Goal: Task Accomplishment & Management: Manage account settings

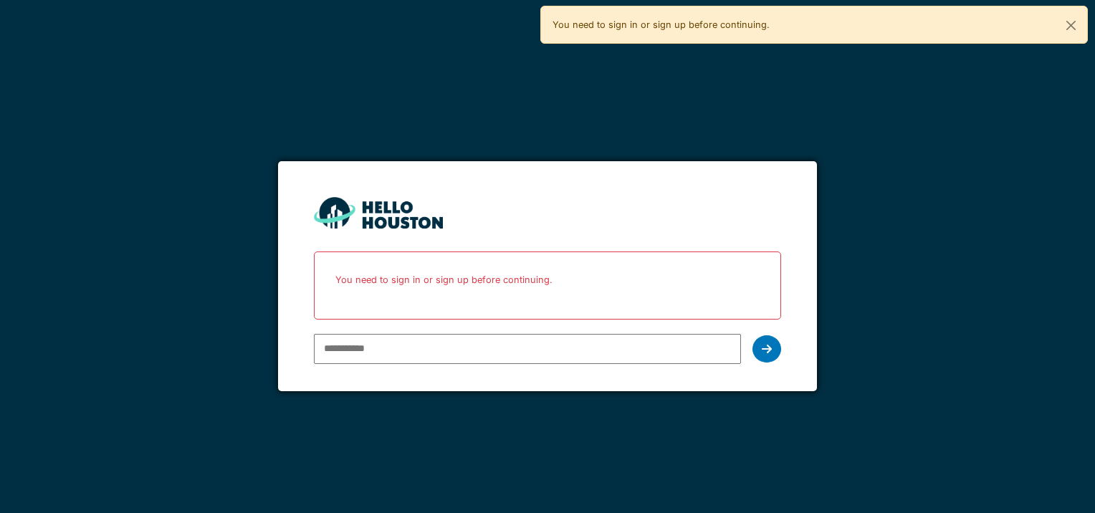
click at [396, 358] on input "email" at bounding box center [527, 349] width 426 height 30
click at [373, 347] on input "email" at bounding box center [527, 349] width 426 height 30
click at [373, 360] on input "email" at bounding box center [527, 349] width 426 height 30
click at [757, 341] on div at bounding box center [767, 348] width 29 height 27
click at [403, 298] on p "You need to sign in or sign up before continuing." at bounding box center [547, 280] width 448 height 38
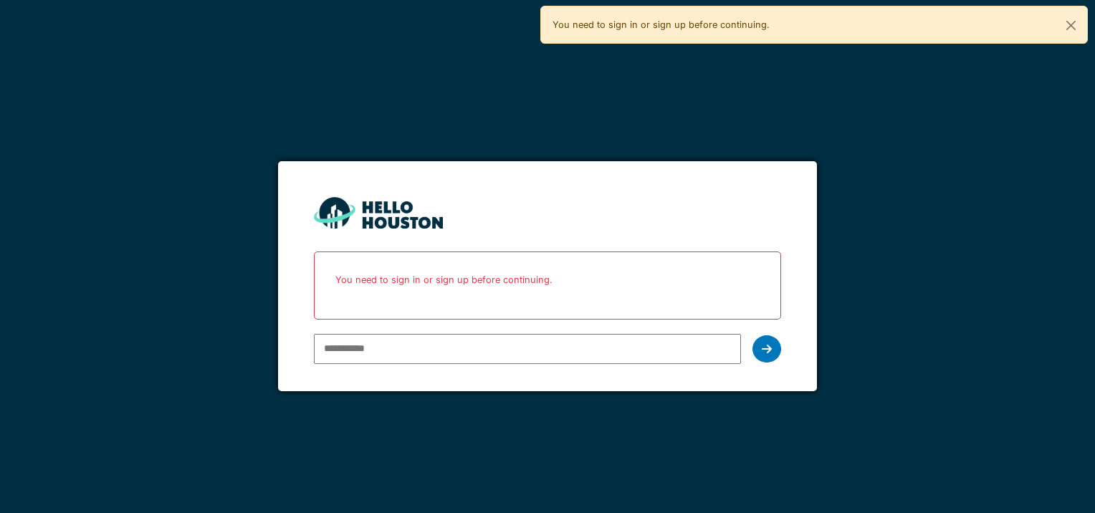
click at [397, 345] on input "email" at bounding box center [527, 349] width 426 height 30
click at [366, 356] on input "email" at bounding box center [527, 349] width 426 height 30
click at [765, 347] on icon at bounding box center [767, 348] width 10 height 11
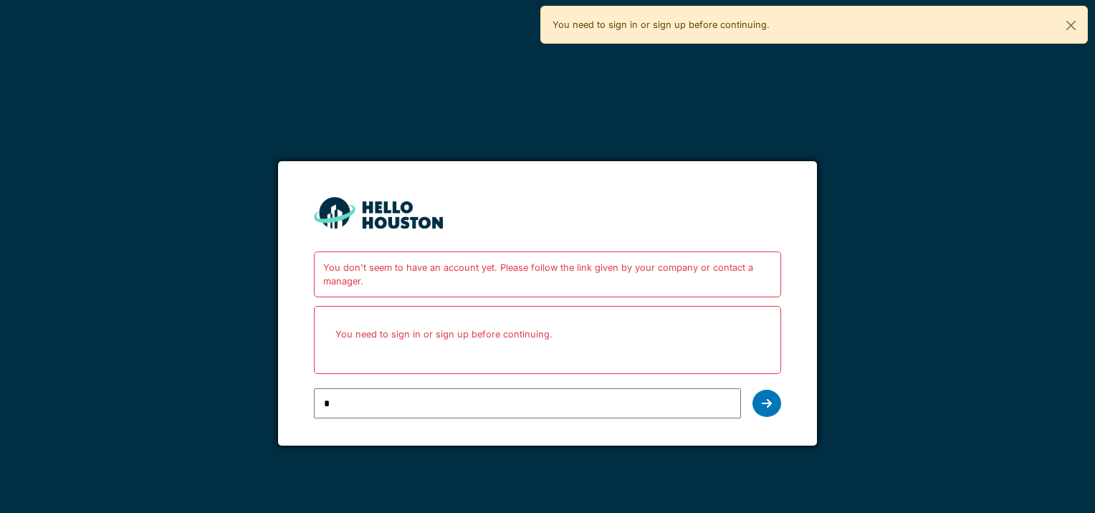
click at [369, 399] on input "*" at bounding box center [527, 403] width 426 height 30
type input "**********"
click at [773, 397] on div at bounding box center [767, 403] width 29 height 27
click at [1071, 28] on button "Close" at bounding box center [1071, 25] width 32 height 38
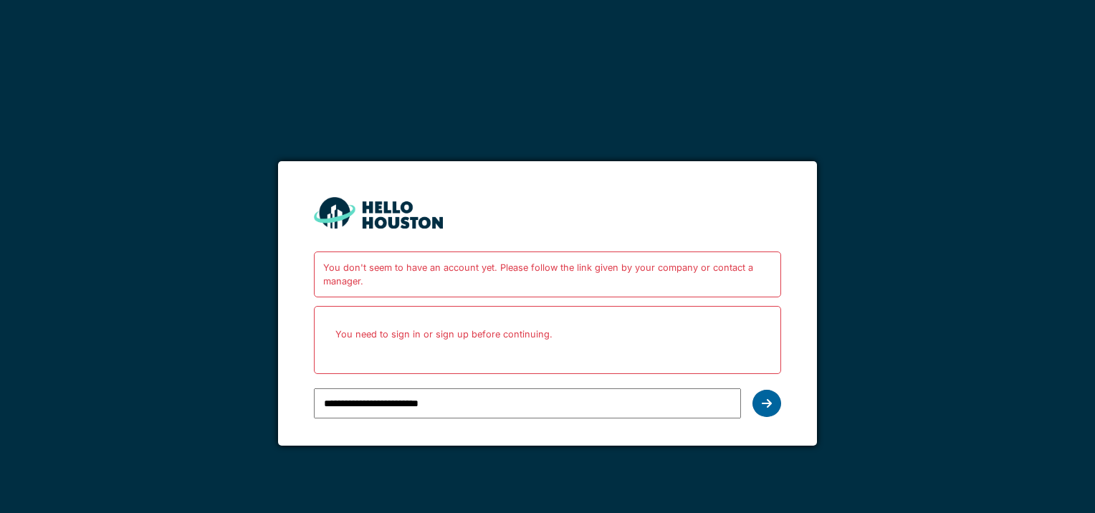
click at [772, 398] on div at bounding box center [767, 403] width 29 height 27
click at [541, 280] on div "You don't seem to have an account yet. Please follow the link given by your com…" at bounding box center [547, 275] width 467 height 46
click at [541, 282] on div "You don't seem to have an account yet. Please follow the link given by your com…" at bounding box center [547, 275] width 467 height 46
click at [429, 267] on div "You don't seem to have an account yet. Please follow the link given by your com…" at bounding box center [547, 275] width 467 height 46
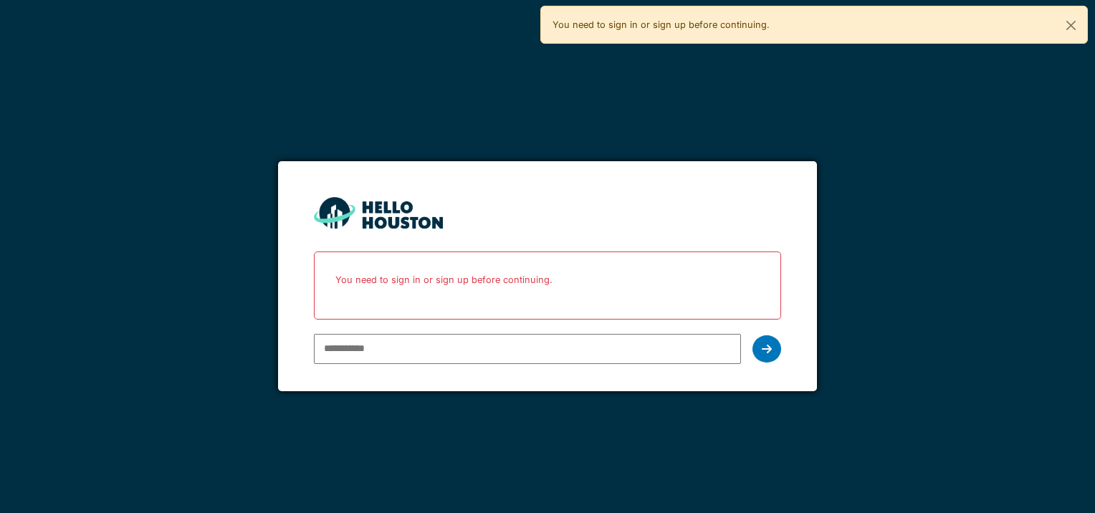
click at [393, 350] on input "email" at bounding box center [527, 349] width 426 height 30
click at [378, 358] on input "email" at bounding box center [527, 349] width 426 height 30
click at [421, 252] on div "You need to sign in or sign up before continuing." at bounding box center [547, 286] width 467 height 68
click at [1066, 23] on button "Close" at bounding box center [1071, 25] width 32 height 38
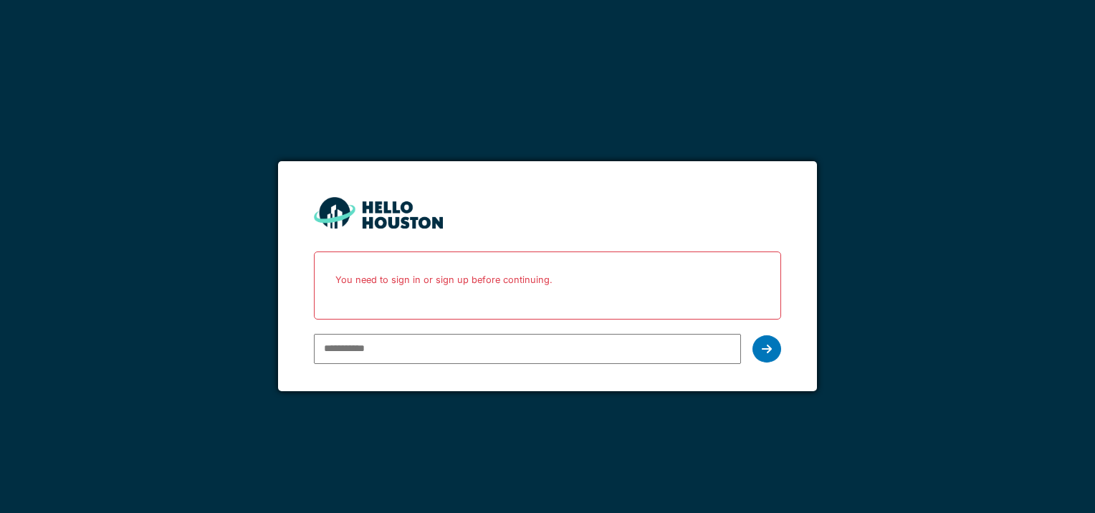
click at [625, 343] on input "email" at bounding box center [527, 349] width 426 height 30
click at [375, 355] on input "email" at bounding box center [527, 349] width 426 height 30
type input "**********"
click at [768, 340] on div at bounding box center [767, 348] width 29 height 27
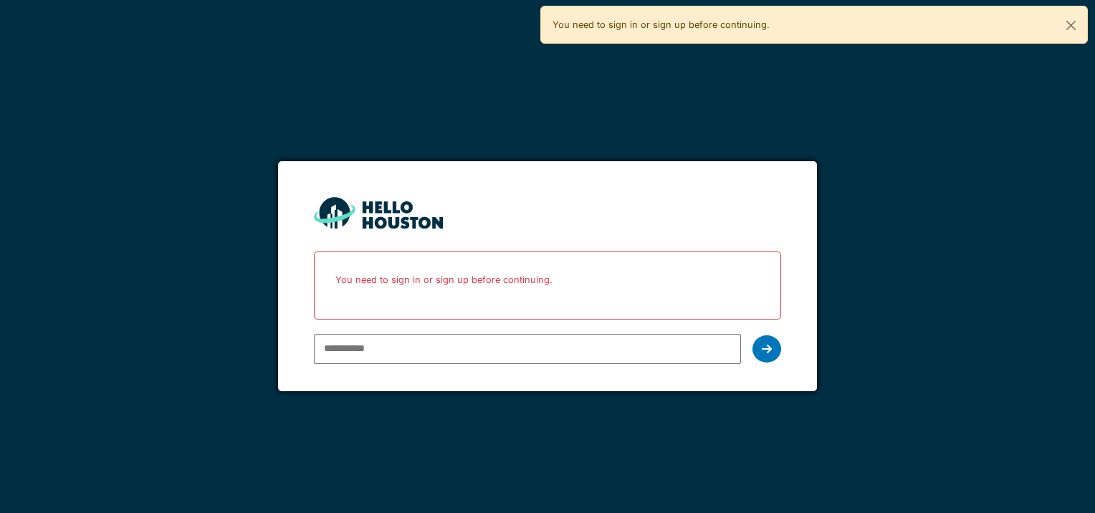
click at [630, 354] on input "email" at bounding box center [527, 349] width 426 height 30
click at [392, 345] on input "email" at bounding box center [527, 349] width 426 height 30
click at [396, 356] on input "email" at bounding box center [527, 349] width 426 height 30
click at [1074, 29] on button "Close" at bounding box center [1071, 25] width 32 height 38
